Goal: Task Accomplishment & Management: Manage account settings

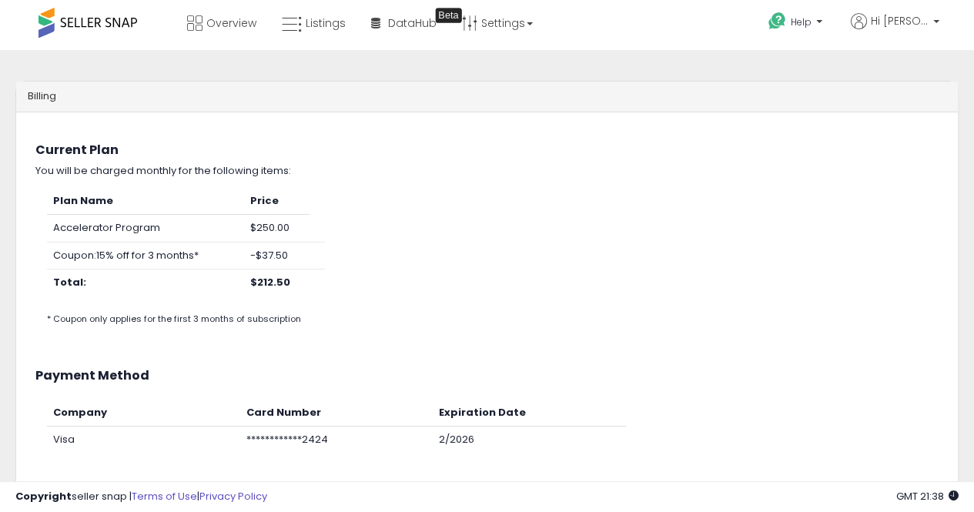
click at [914, 511] on div at bounding box center [487, 512] width 974 height 0
click at [948, 511] on div at bounding box center [487, 512] width 974 height 0
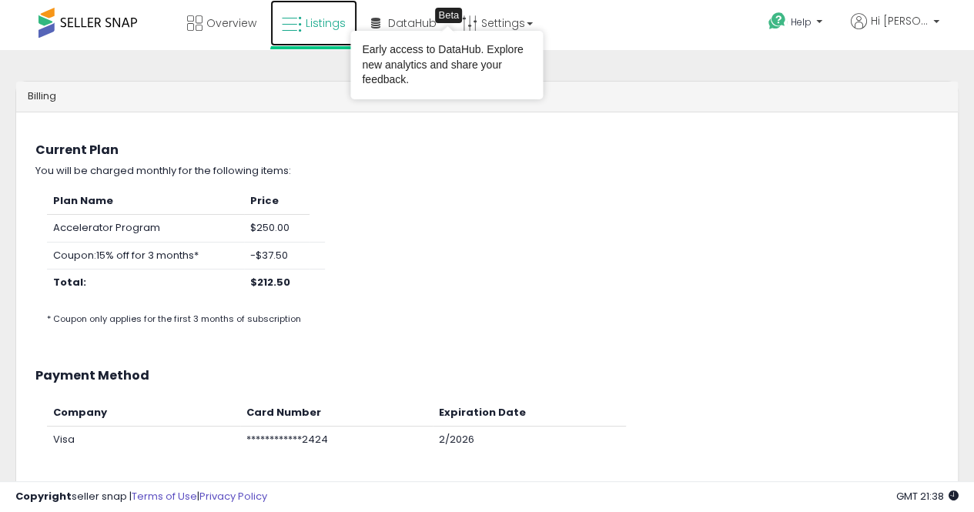
click at [334, 27] on span "Listings" at bounding box center [326, 22] width 40 height 15
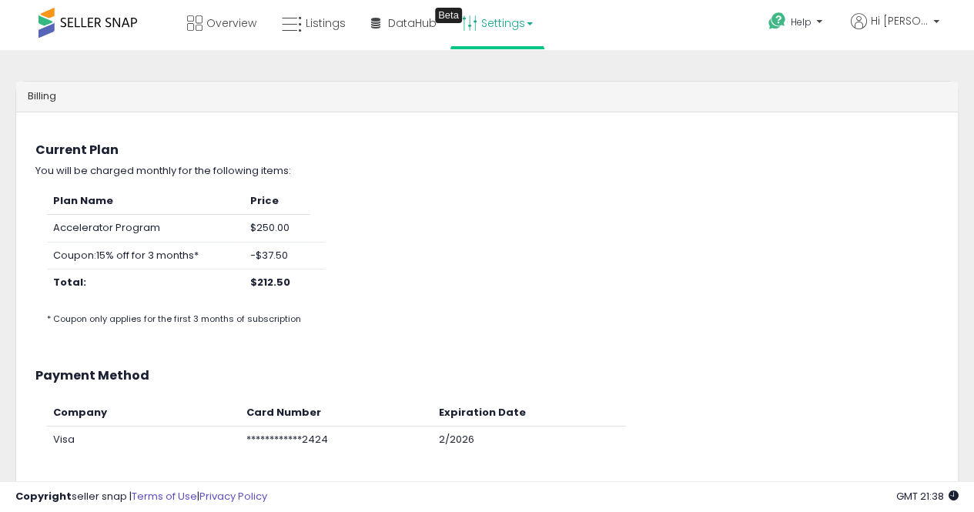
click at [474, 38] on link "Settings" at bounding box center [497, 23] width 94 height 46
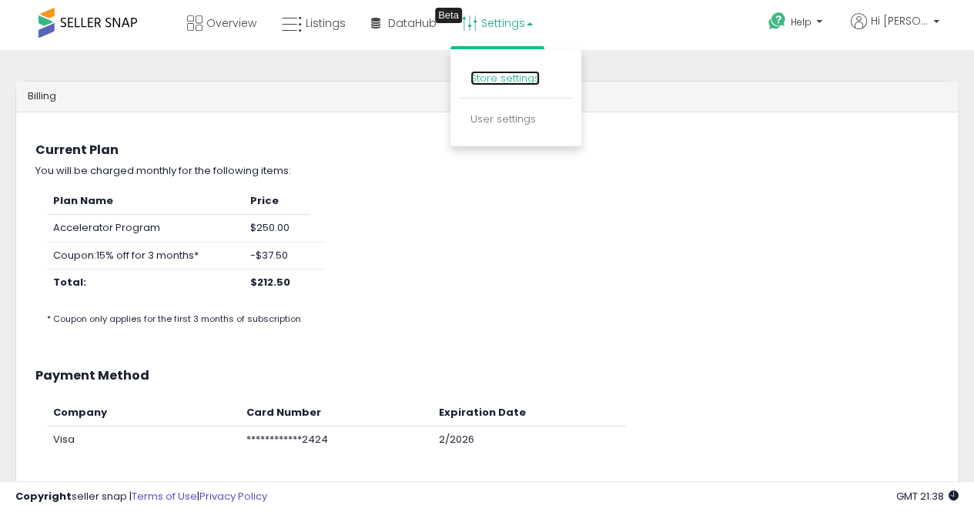
click at [510, 81] on link "Store settings" at bounding box center [504, 78] width 69 height 15
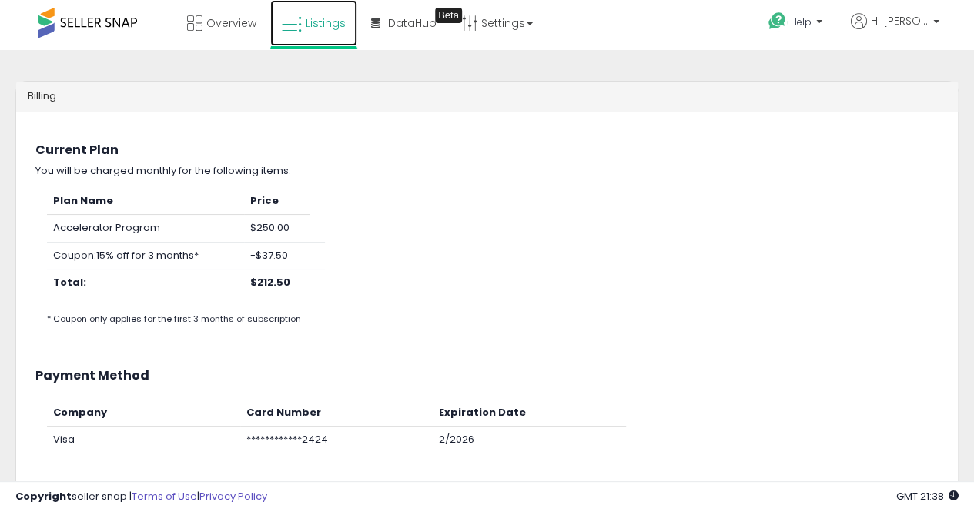
click at [306, 30] on link "Listings" at bounding box center [313, 23] width 87 height 46
